Goal: Task Accomplishment & Management: Manage account settings

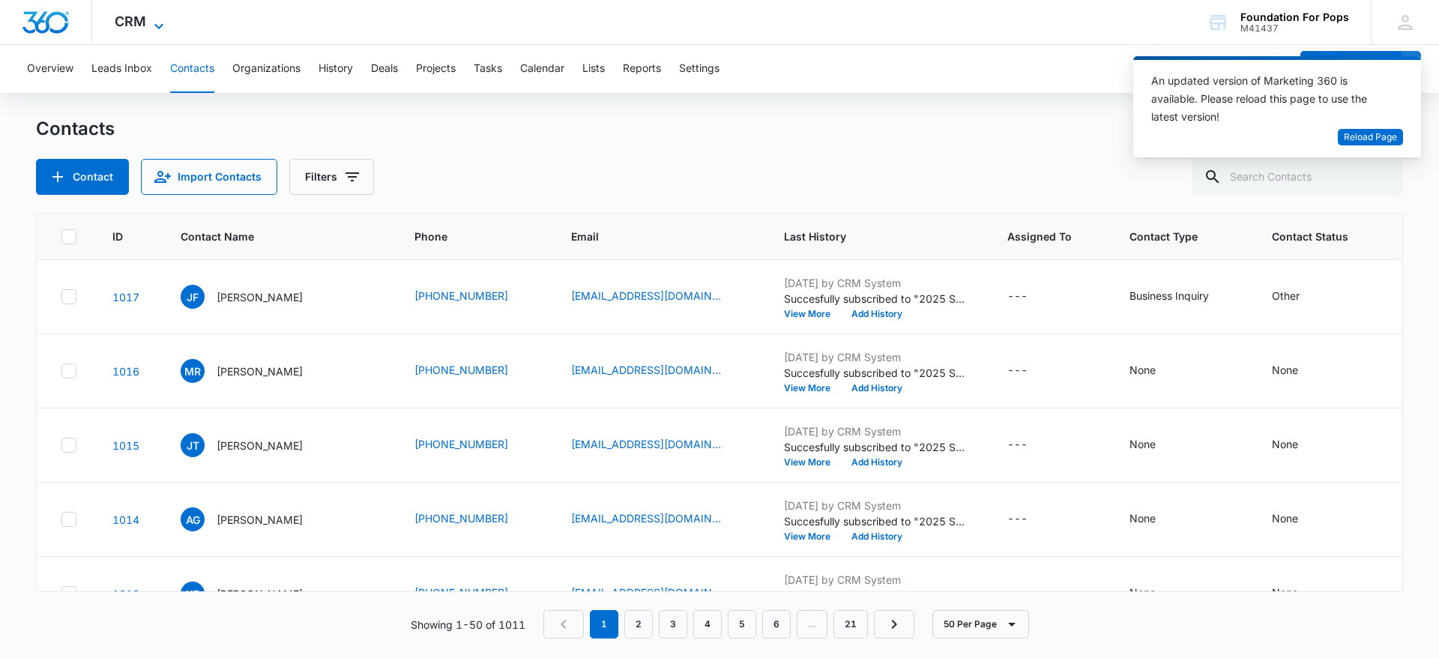
click at [161, 19] on icon at bounding box center [159, 26] width 18 height 18
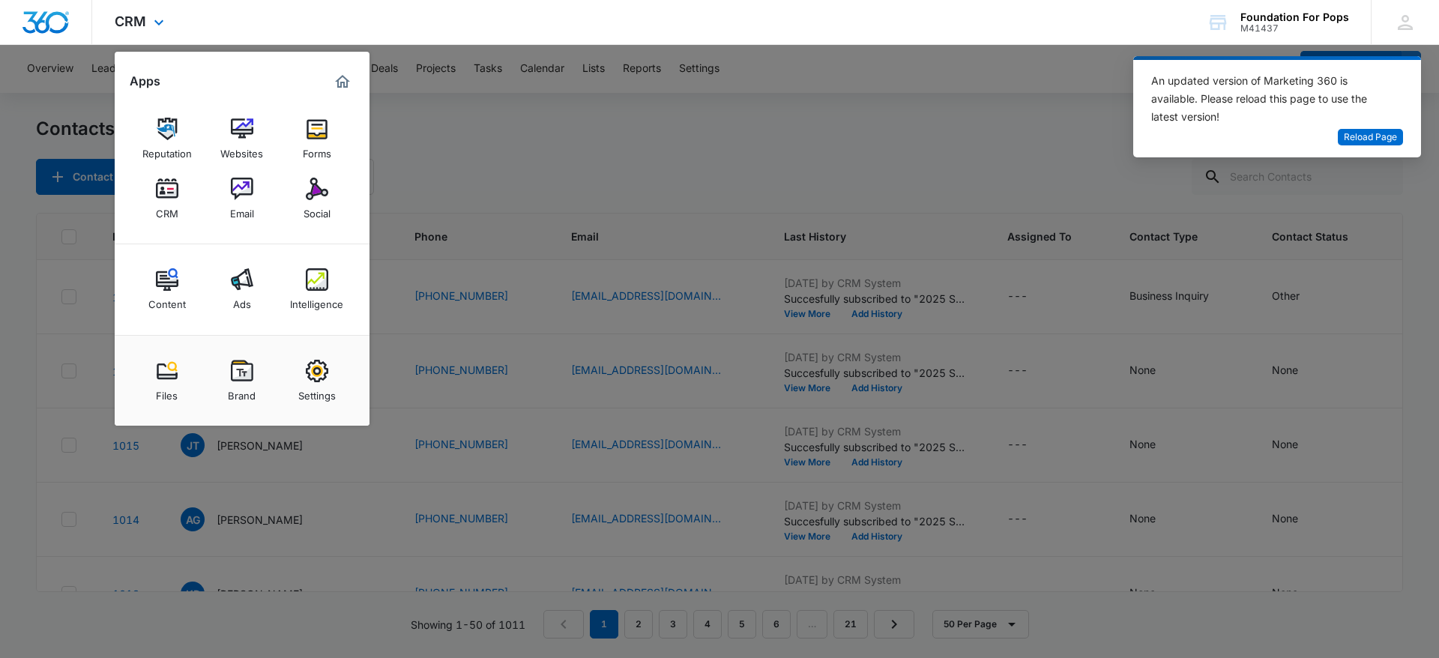
click at [638, 4] on div "CRM Apps Reputation Websites Forms CRM Email Social Content Ads Intelligence Fi…" at bounding box center [719, 22] width 1439 height 45
click at [1353, 136] on span "Reload Page" at bounding box center [1370, 137] width 53 height 14
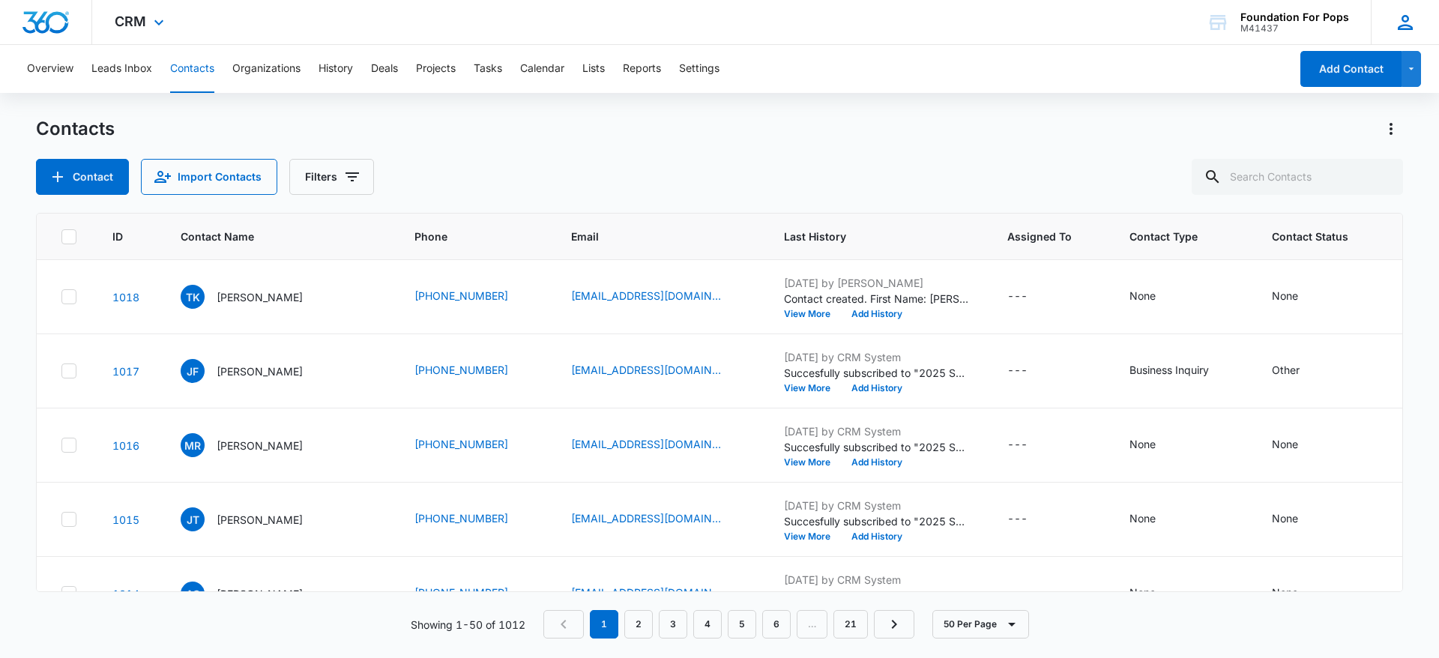
click at [1415, 23] on icon at bounding box center [1405, 22] width 22 height 22
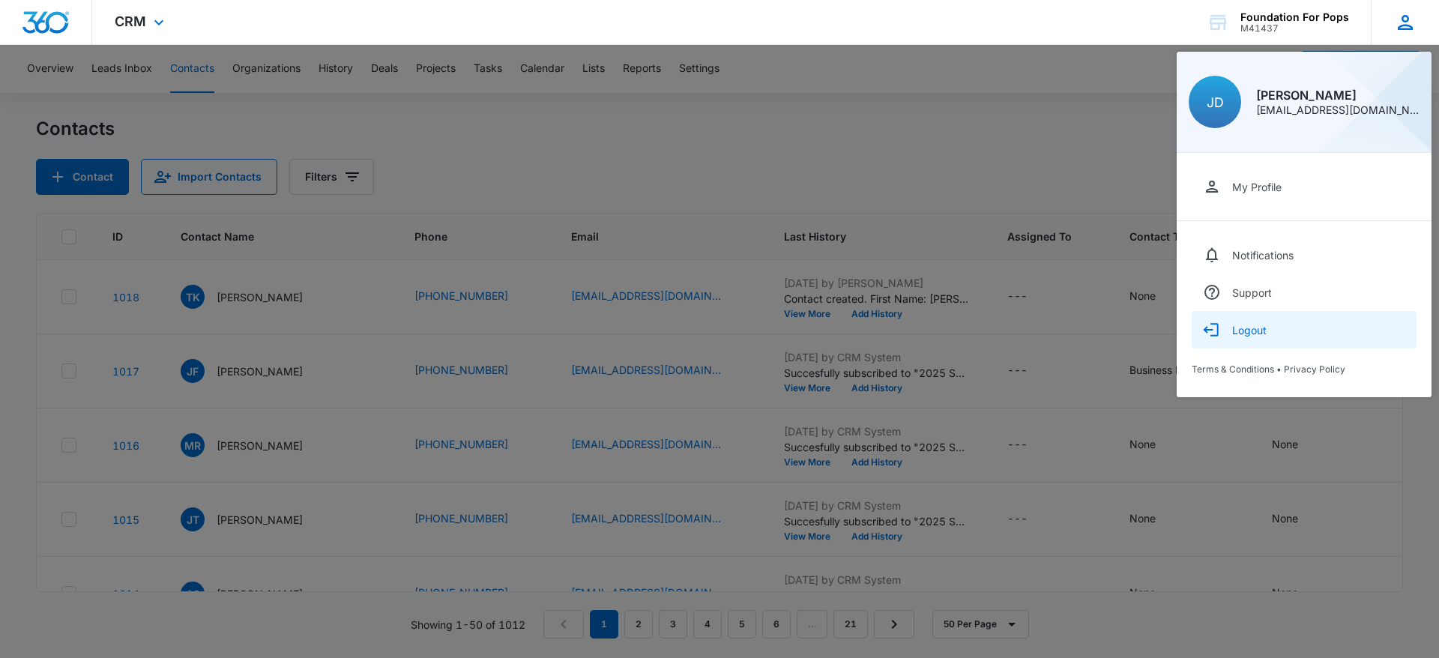
click at [1243, 324] on div "Logout" at bounding box center [1249, 330] width 34 height 13
